Goal: Task Accomplishment & Management: Use online tool/utility

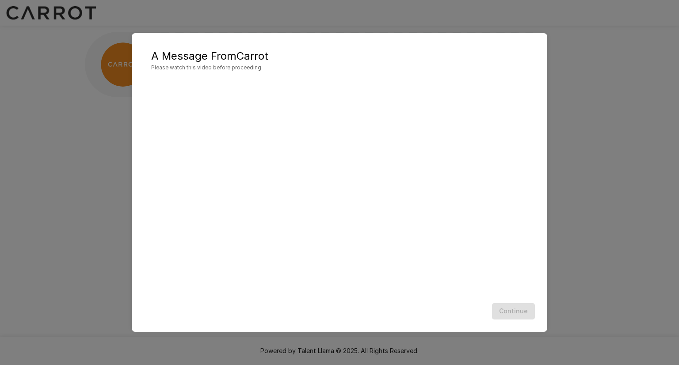
click at [302, 55] on h5 "A Message From Carrot" at bounding box center [339, 56] width 376 height 14
click at [240, 68] on span "Please watch this video before proceeding" at bounding box center [339, 67] width 376 height 9
click at [290, 50] on h5 "A Message From Carrot" at bounding box center [339, 56] width 376 height 14
click at [291, 49] on h5 "A Message From Carrot" at bounding box center [339, 56] width 376 height 14
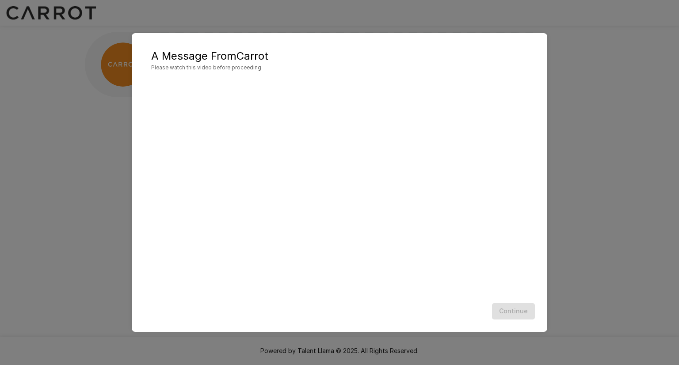
click at [291, 50] on h5 "A Message From Carrot" at bounding box center [339, 56] width 376 height 14
click at [290, 53] on h5 "A Message From Carrot" at bounding box center [339, 56] width 376 height 14
click at [290, 55] on h5 "A Message From Carrot" at bounding box center [339, 56] width 376 height 14
drag, startPoint x: 152, startPoint y: 65, endPoint x: 261, endPoint y: 71, distance: 108.8
click at [261, 71] on span "Please watch this video before proceeding" at bounding box center [339, 67] width 376 height 9
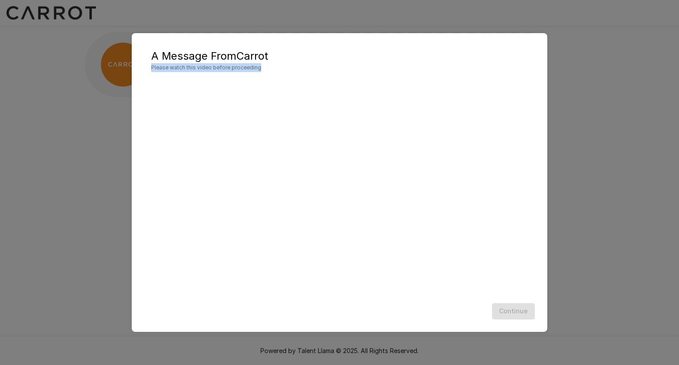
click at [262, 71] on span "Please watch this video before proceeding" at bounding box center [339, 67] width 376 height 9
click at [253, 57] on h5 "A Message From Carrot" at bounding box center [339, 56] width 376 height 14
click at [258, 58] on h5 "A Message From Carrot" at bounding box center [339, 56] width 376 height 14
click at [264, 54] on h5 "A Message From Carrot" at bounding box center [339, 56] width 376 height 14
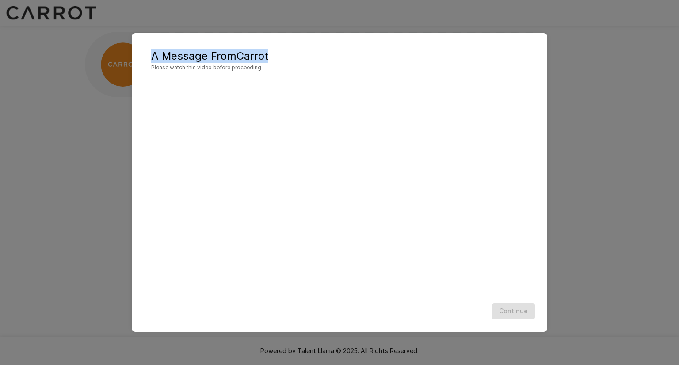
drag, startPoint x: 145, startPoint y: 43, endPoint x: 294, endPoint y: 53, distance: 149.3
click at [294, 53] on h2 "A Message From Carrot Please watch this video before proceeding" at bounding box center [340, 60] width 398 height 37
click at [290, 56] on h5 "A Message From Carrot" at bounding box center [339, 56] width 376 height 14
drag, startPoint x: 288, startPoint y: 56, endPoint x: 148, endPoint y: 46, distance: 140.4
click at [148, 46] on h2 "A Message From Carrot Please watch this video before proceeding" at bounding box center [340, 60] width 398 height 37
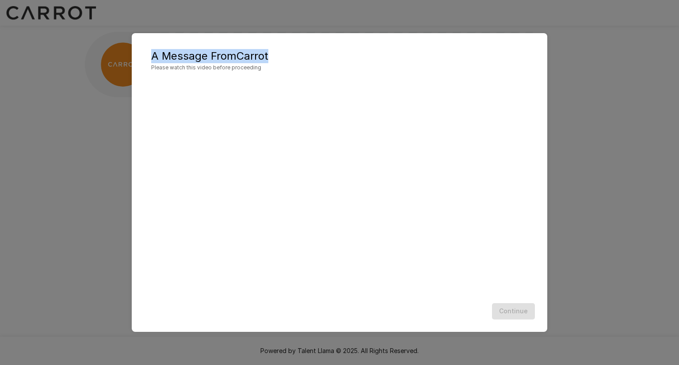
click at [171, 50] on h5 "A Message From Carrot" at bounding box center [339, 56] width 376 height 14
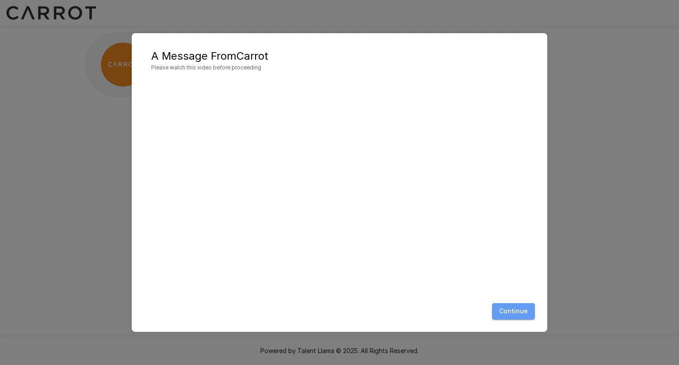
click at [516, 312] on button "Continue" at bounding box center [513, 311] width 43 height 16
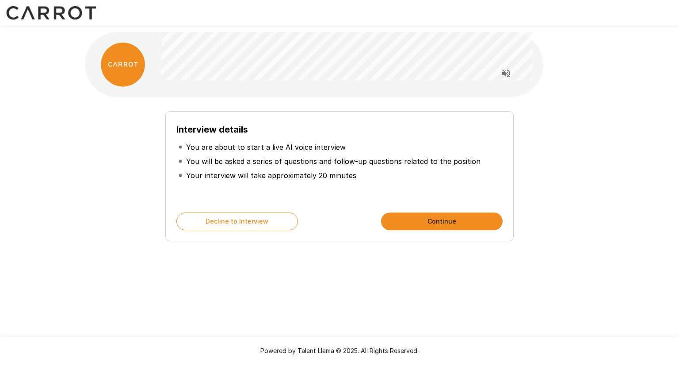
click at [555, 143] on div "Interview details You are about to start a live AI voice interview You will be …" at bounding box center [339, 172] width 502 height 137
click at [420, 145] on li "You are about to start a live AI voice interview" at bounding box center [339, 147] width 326 height 14
click at [298, 96] on div at bounding box center [352, 64] width 382 height 65
